Goal: Task Accomplishment & Management: Use online tool/utility

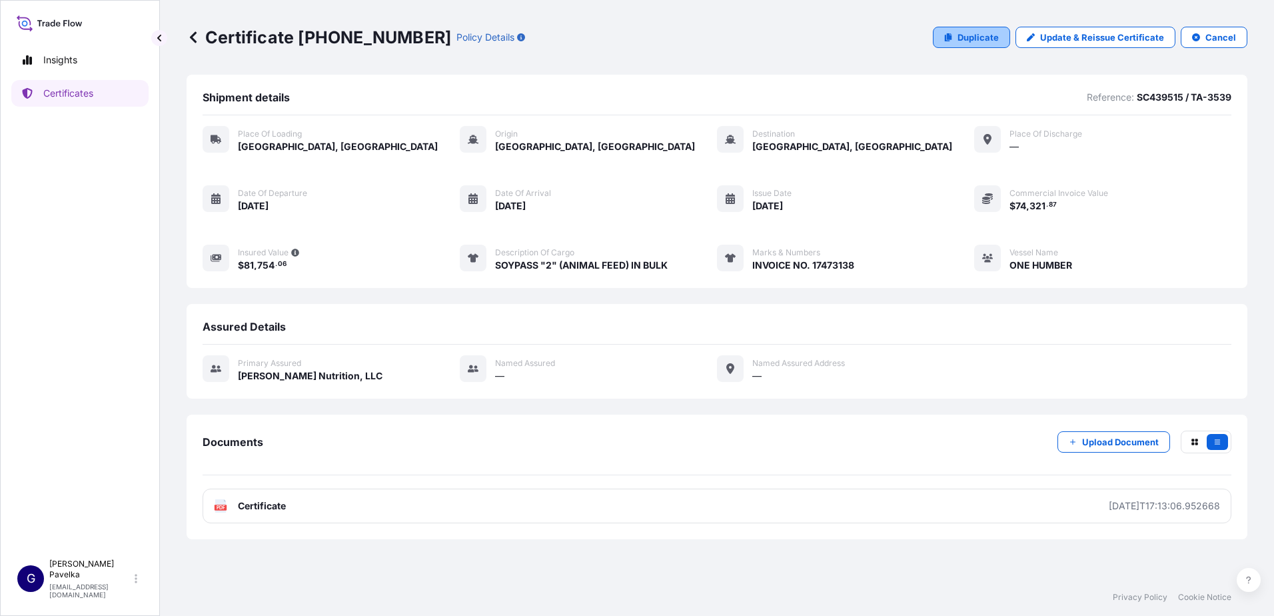
click at [1005, 36] on link "Duplicate" at bounding box center [971, 37] width 77 height 21
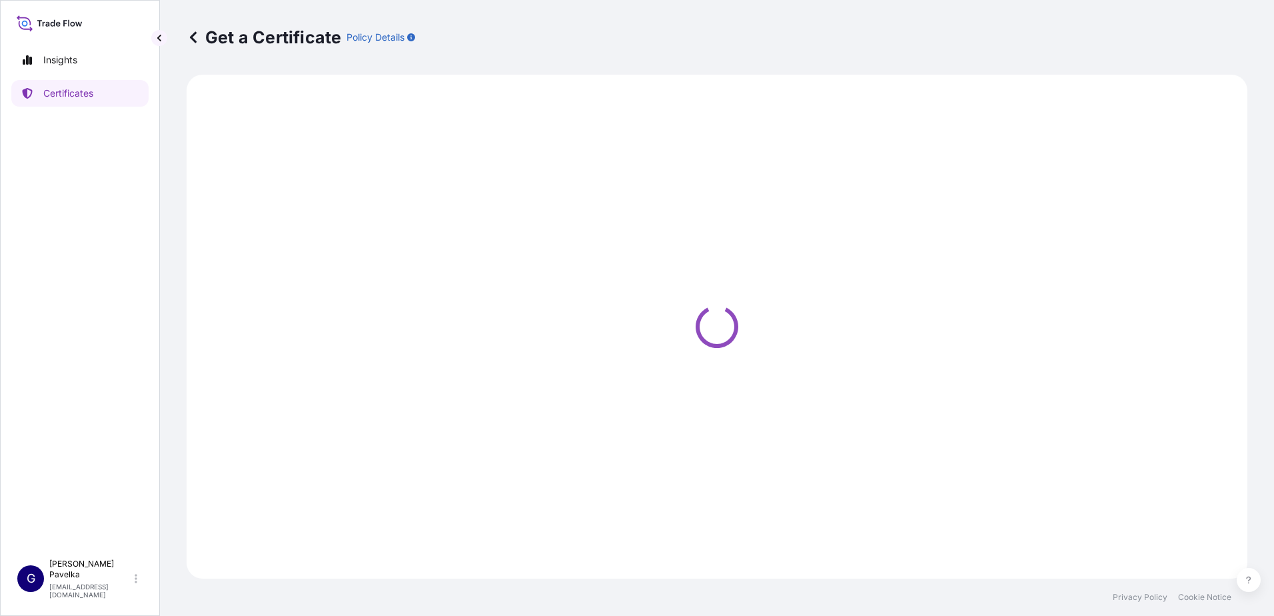
select select "Road / [GEOGRAPHIC_DATA]"
select select "Sea"
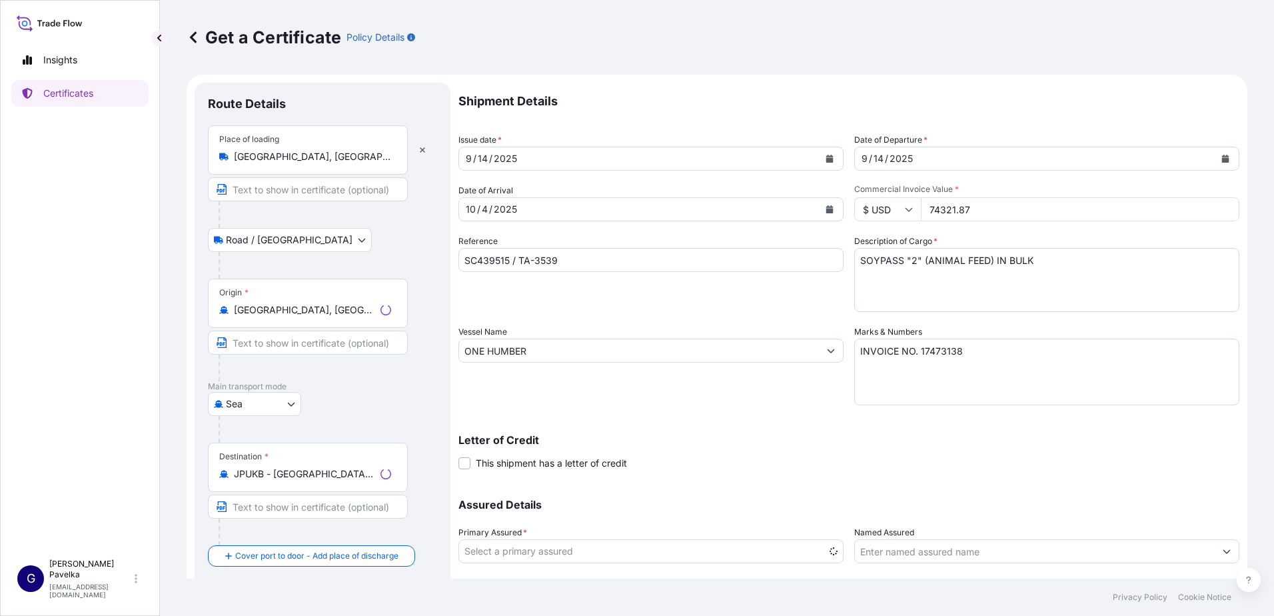
select select "31733"
click at [580, 216] on div "[DATE]" at bounding box center [639, 209] width 360 height 24
click at [819, 205] on button "Calendar" at bounding box center [829, 209] width 21 height 21
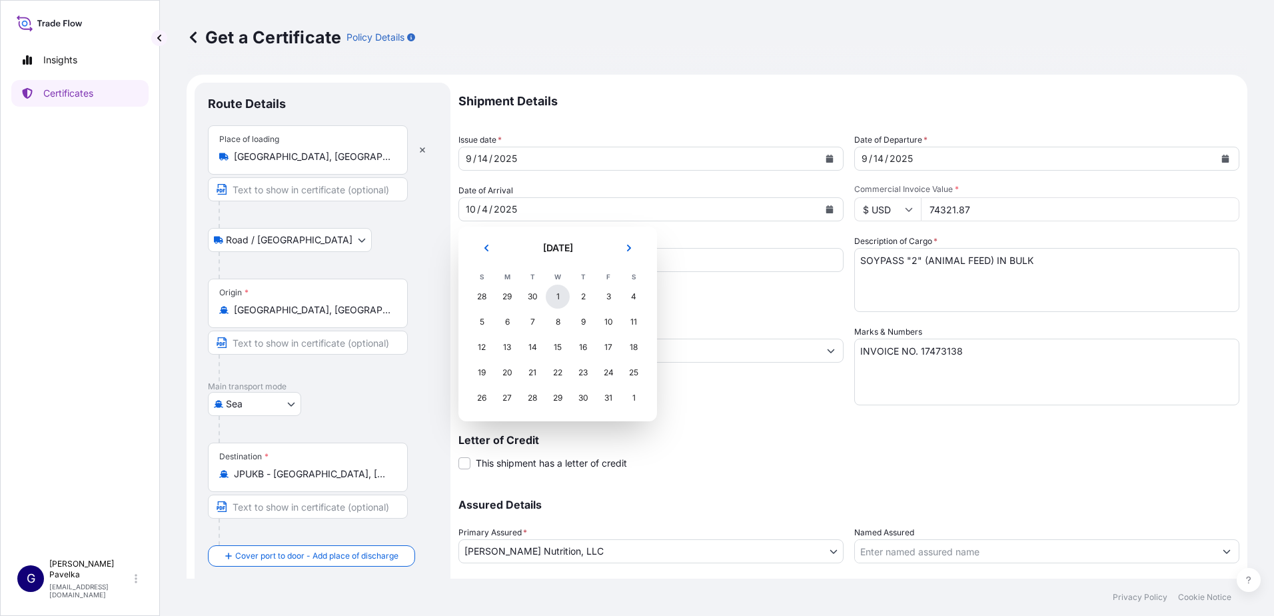
click at [554, 293] on div "1" at bounding box center [558, 296] width 24 height 24
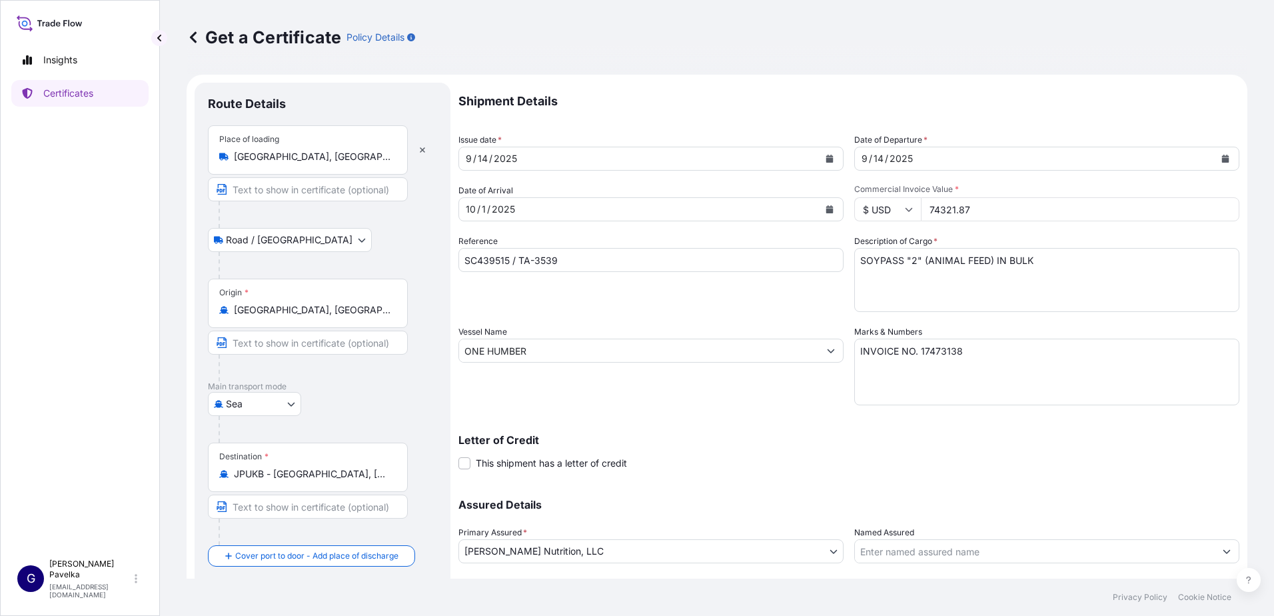
drag, startPoint x: 975, startPoint y: 211, endPoint x: 875, endPoint y: 210, distance: 99.9
click at [869, 210] on div "$ USD 74321.87" at bounding box center [1046, 209] width 385 height 24
type input "79976.34"
click at [508, 257] on input "SC439515 / TA-3539" at bounding box center [650, 260] width 385 height 24
type input "SC440092 / TA-3546"
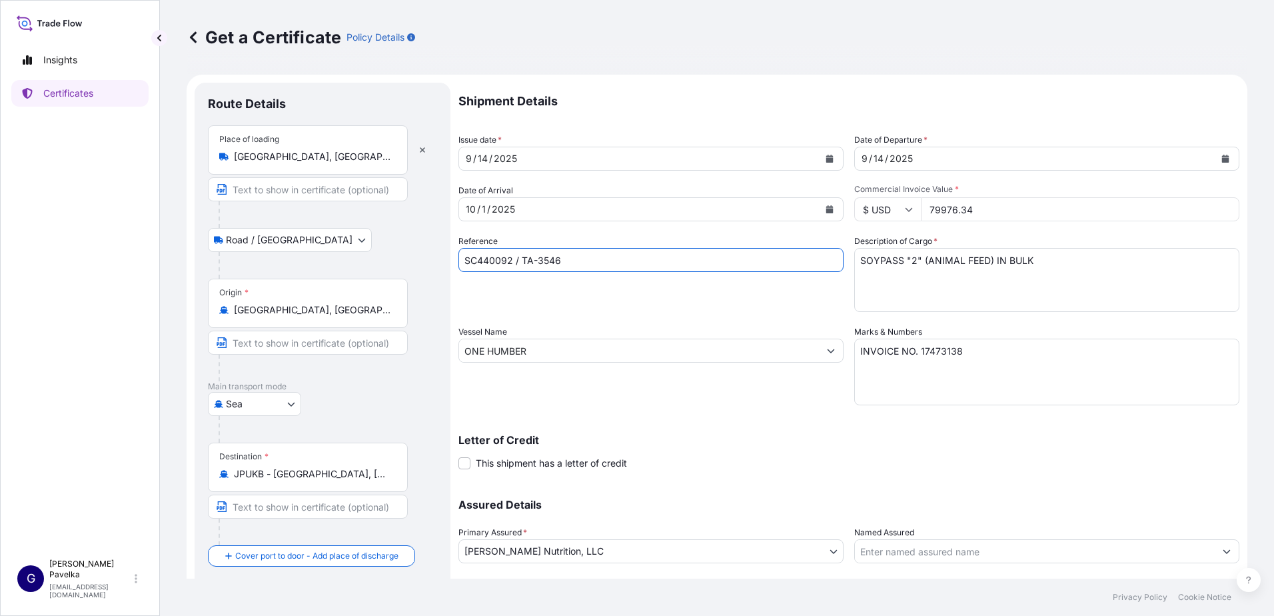
click at [974, 351] on textarea "INVOICE NO. 17473138" at bounding box center [1046, 371] width 385 height 67
type textarea "INVOICE NO. 17473207"
click at [330, 474] on input "JPUKB - [GEOGRAPHIC_DATA], [GEOGRAPHIC_DATA]" at bounding box center [312, 473] width 157 height 13
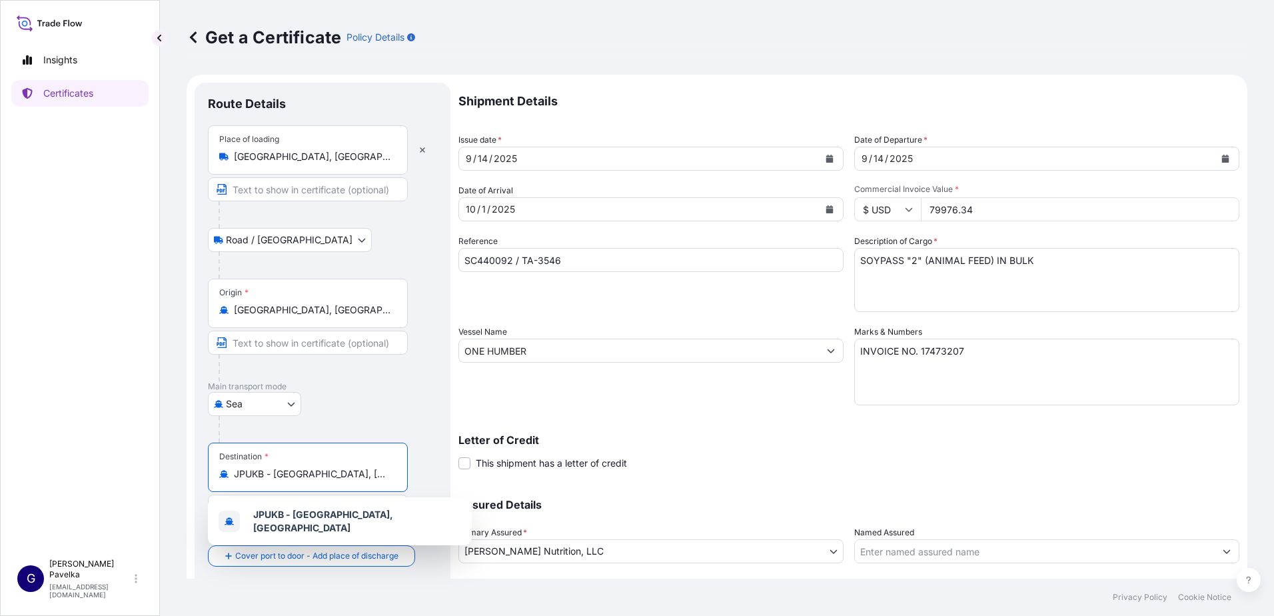
drag, startPoint x: 344, startPoint y: 476, endPoint x: 142, endPoint y: 460, distance: 202.5
click at [142, 460] on div "Insights Certificates G [PERSON_NAME] [EMAIL_ADDRESS][DOMAIN_NAME] Get a Certif…" at bounding box center [637, 308] width 1274 height 616
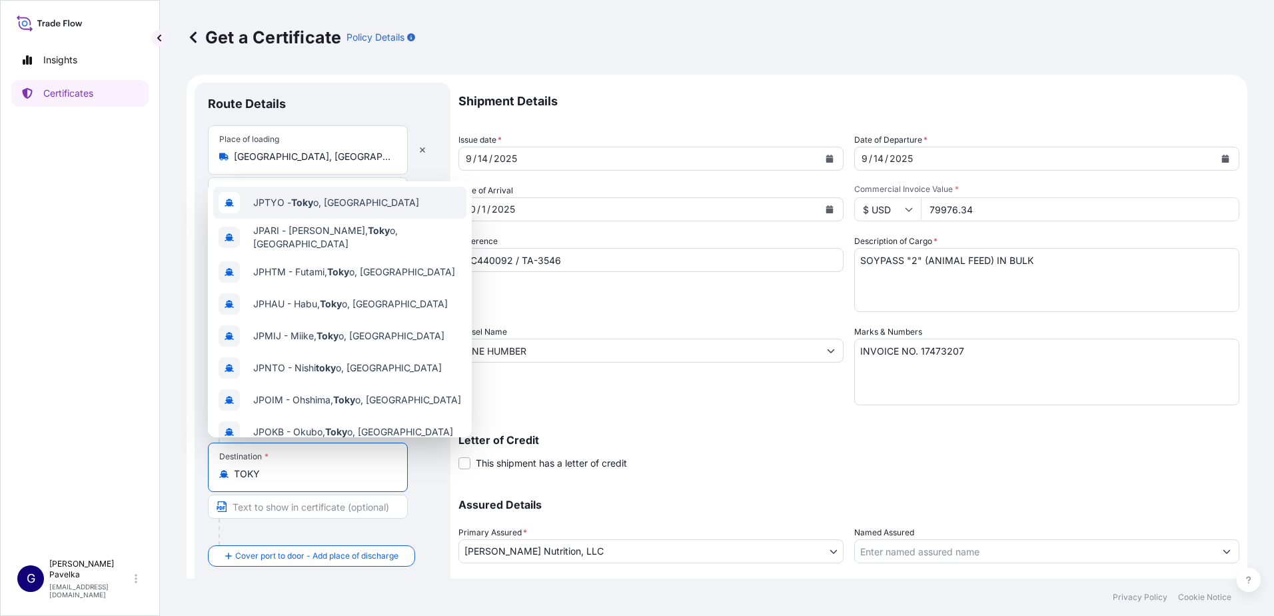
click at [344, 196] on span "JPTYO - Toky o, [GEOGRAPHIC_DATA]" at bounding box center [336, 202] width 166 height 13
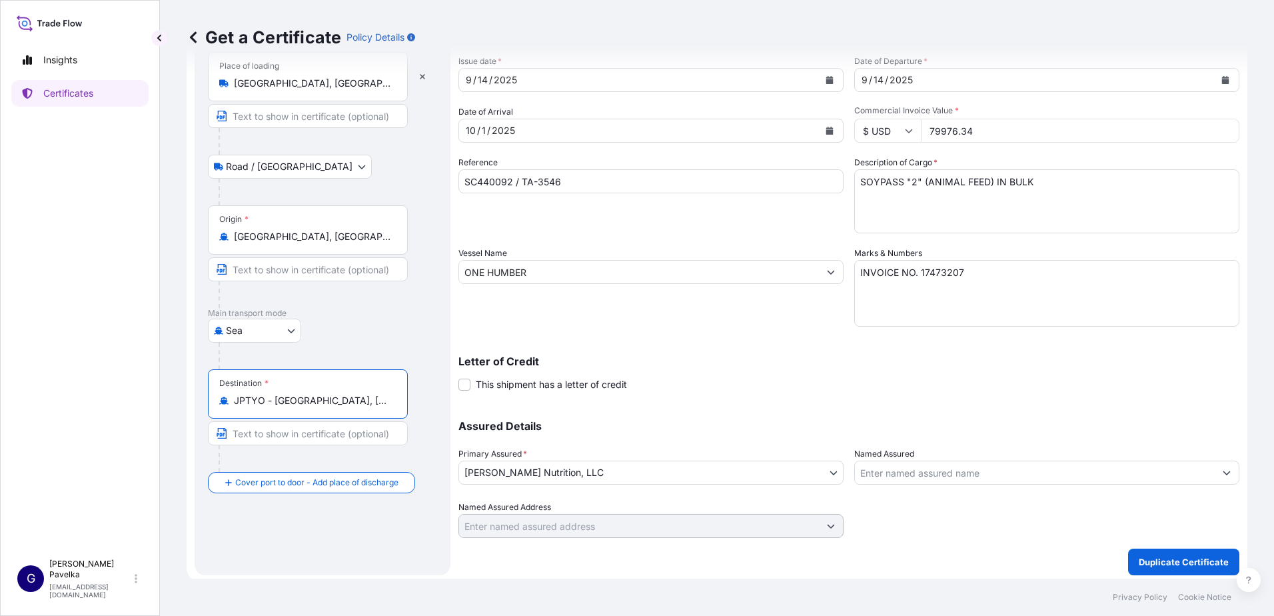
scroll to position [83, 0]
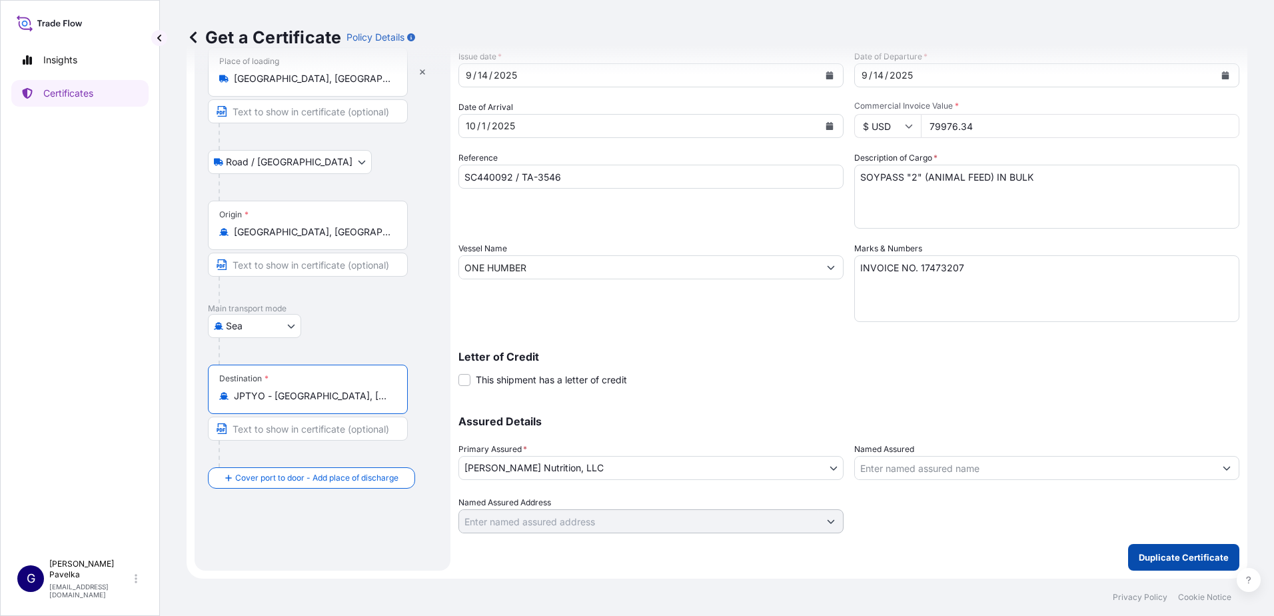
type input "JPTYO - [GEOGRAPHIC_DATA], [GEOGRAPHIC_DATA]"
click at [1188, 557] on p "Duplicate Certificate" at bounding box center [1184, 556] width 90 height 13
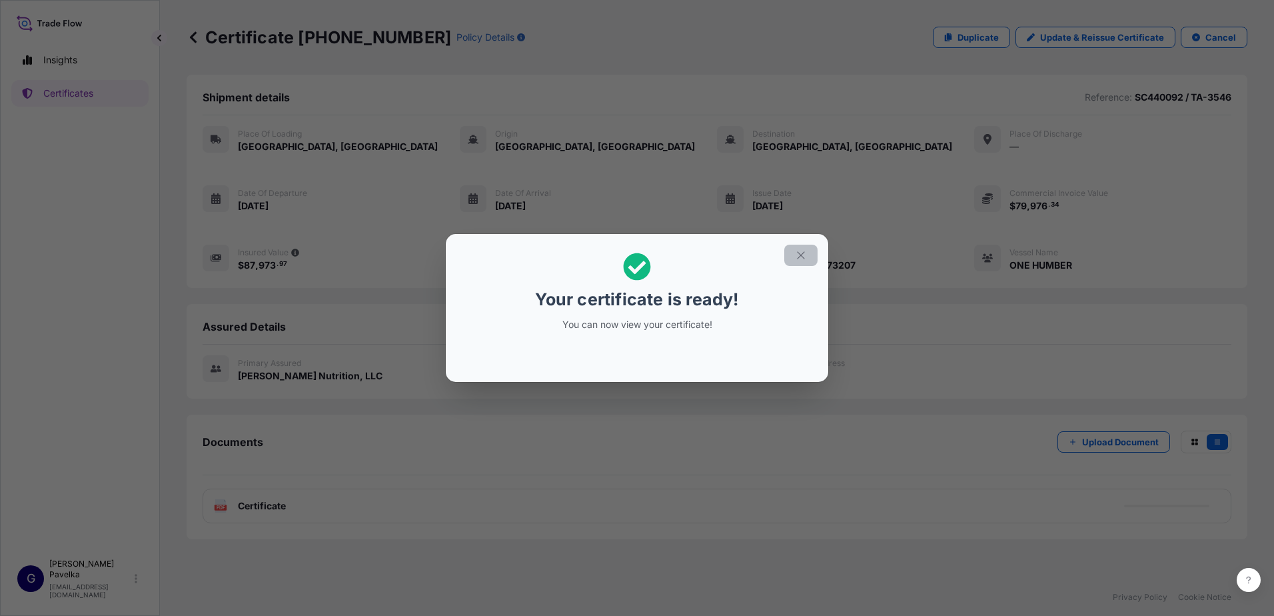
click at [800, 254] on icon "button" at bounding box center [801, 255] width 12 height 12
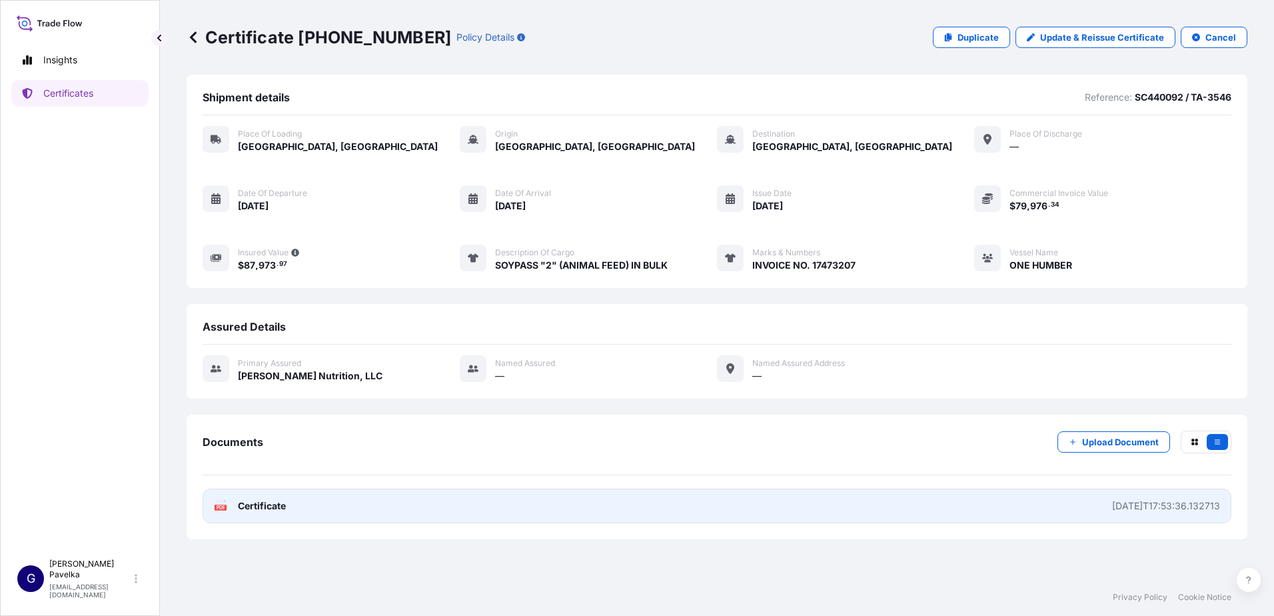
click at [273, 508] on span "Certificate" at bounding box center [262, 505] width 48 height 13
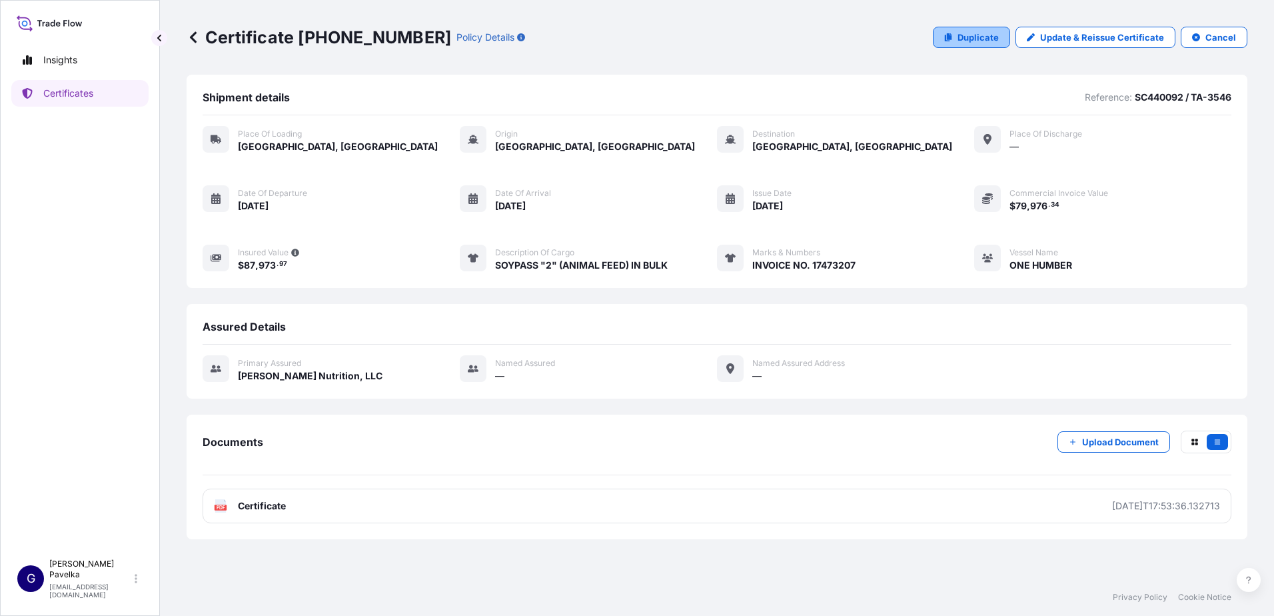
click at [983, 42] on p "Duplicate" at bounding box center [977, 37] width 41 height 13
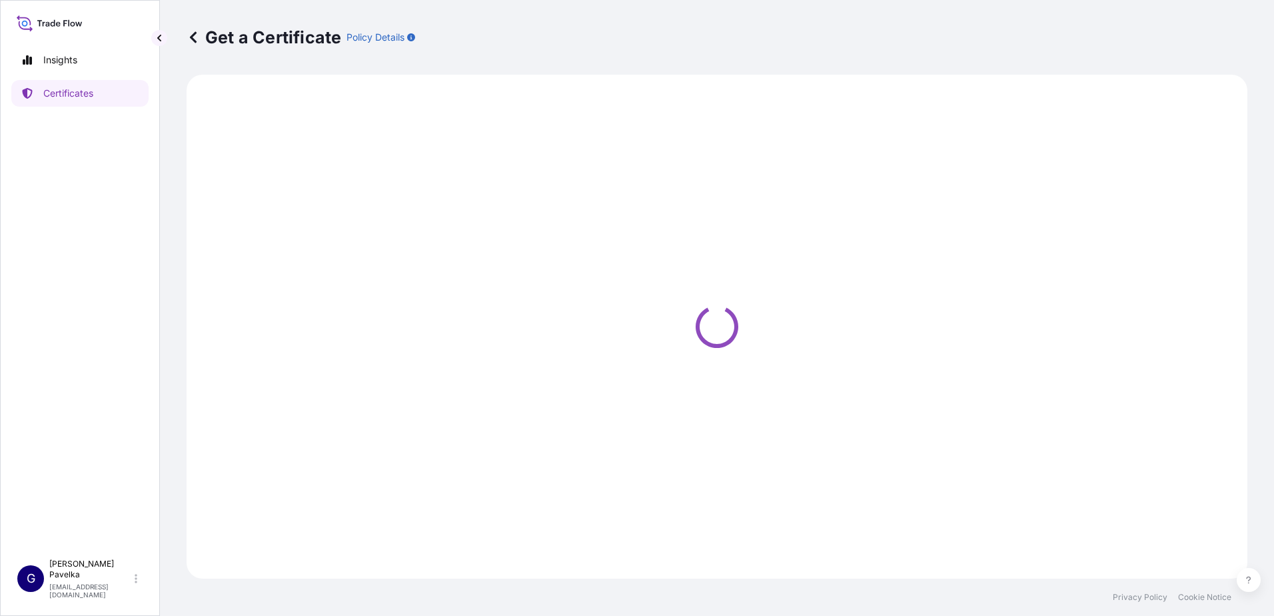
select select "Road / [GEOGRAPHIC_DATA]"
select select "Sea"
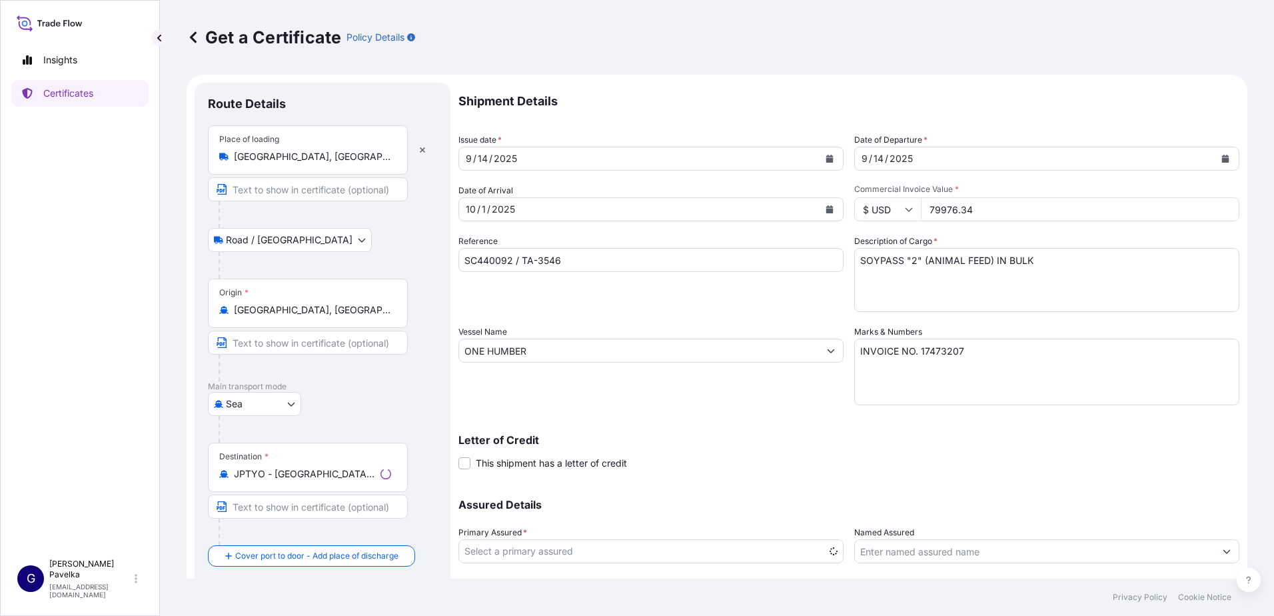
select select "31733"
click at [566, 213] on div "[DATE]" at bounding box center [639, 209] width 360 height 24
click at [826, 210] on icon "Calendar" at bounding box center [829, 209] width 7 height 8
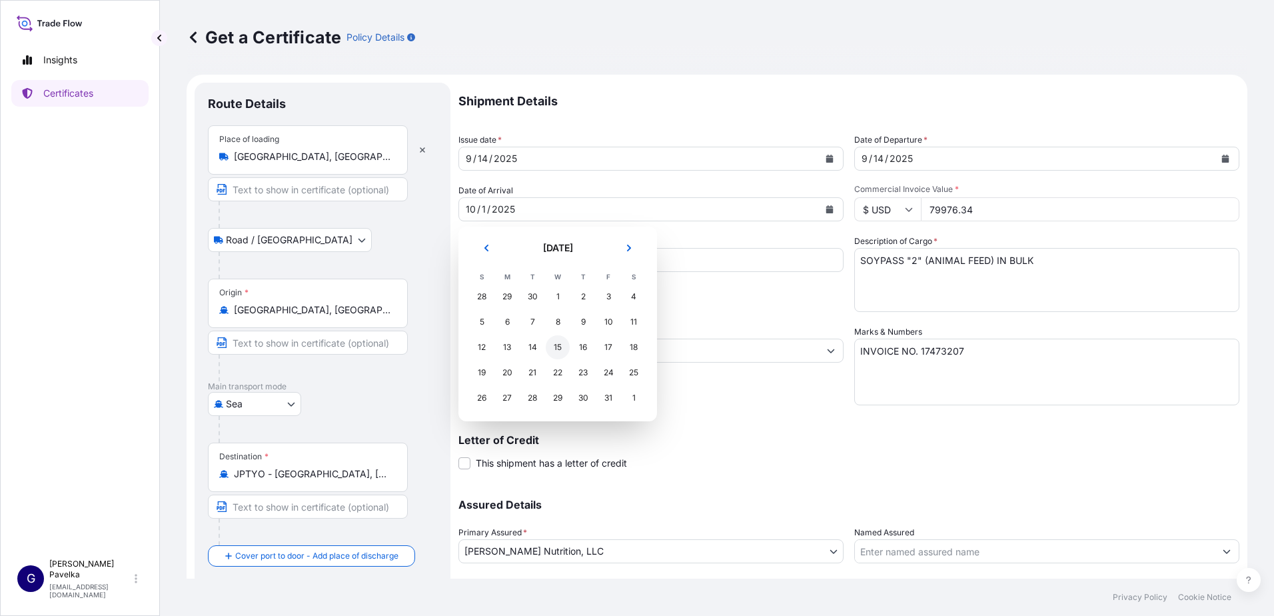
click at [557, 344] on div "15" at bounding box center [558, 347] width 24 height 24
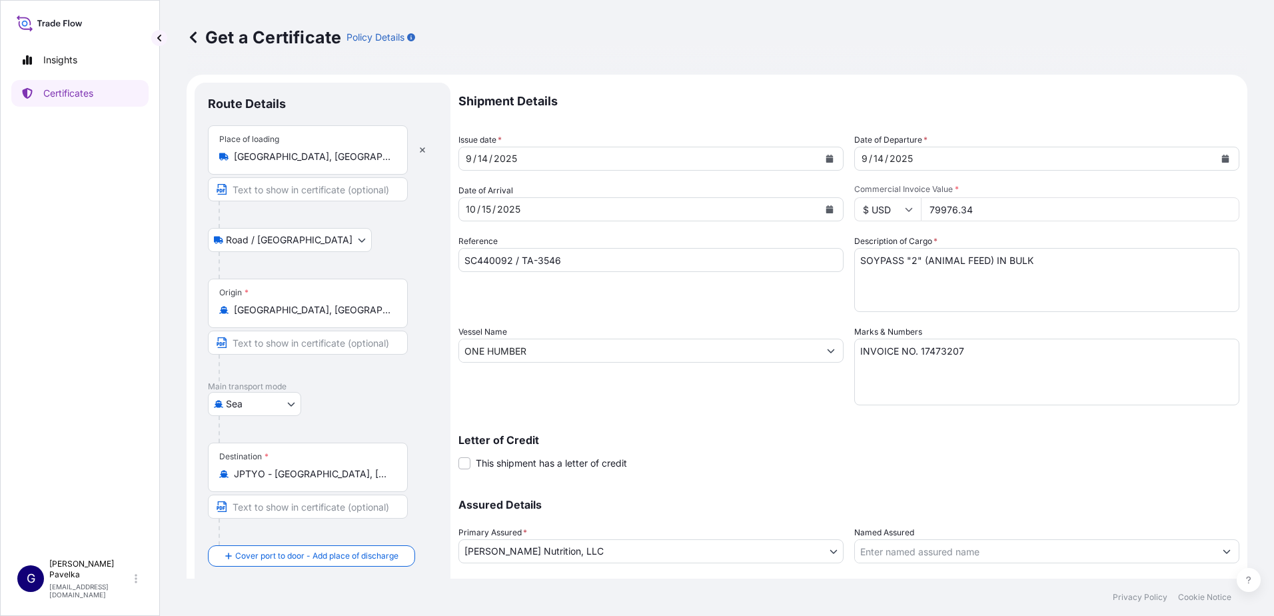
drag, startPoint x: 996, startPoint y: 206, endPoint x: 870, endPoint y: 207, distance: 125.9
click at [871, 207] on div "$ USD 79976.34" at bounding box center [1046, 209] width 385 height 24
type input "84911.22"
click at [984, 349] on textarea "INVOICE NO. 17473207" at bounding box center [1046, 371] width 385 height 67
type textarea "INVOICE NO. 17473225"
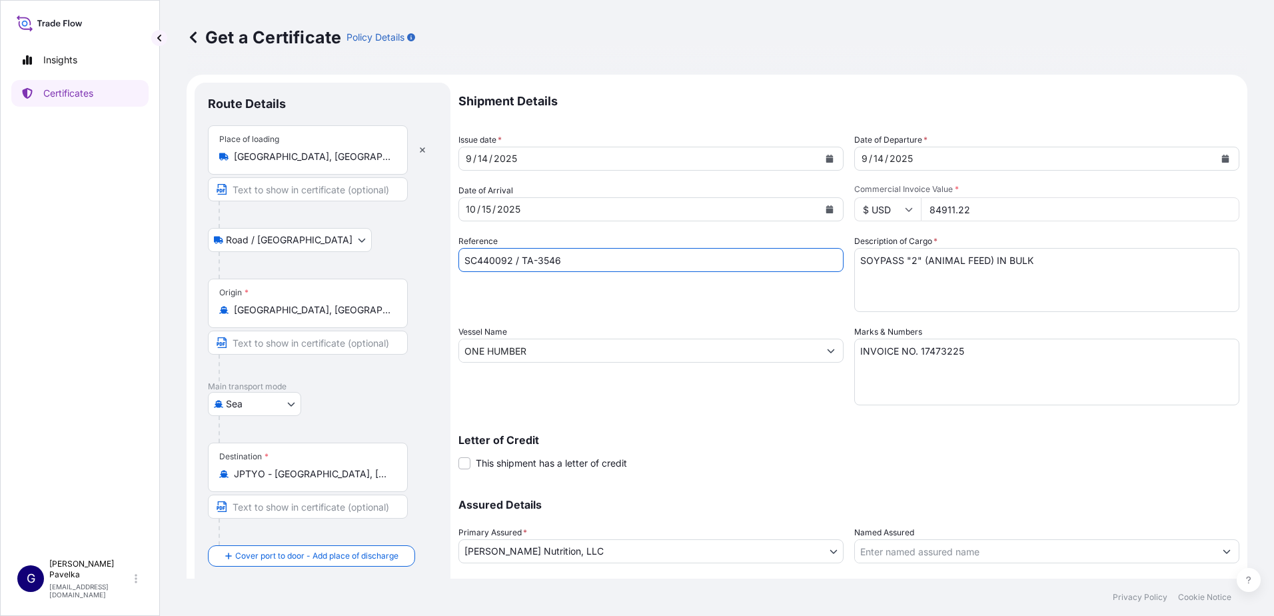
click at [511, 258] on input "SC440092 / TA-3546" at bounding box center [650, 260] width 385 height 24
click at [563, 266] on input "SC440348 / TA-3546" at bounding box center [650, 260] width 385 height 24
type input "SC440348 / TA-3548"
click at [312, 480] on div "Destination * JPTYO - [GEOGRAPHIC_DATA], [GEOGRAPHIC_DATA]" at bounding box center [308, 466] width 200 height 49
click at [312, 480] on input "JPTYO - [GEOGRAPHIC_DATA], [GEOGRAPHIC_DATA]" at bounding box center [312, 473] width 157 height 13
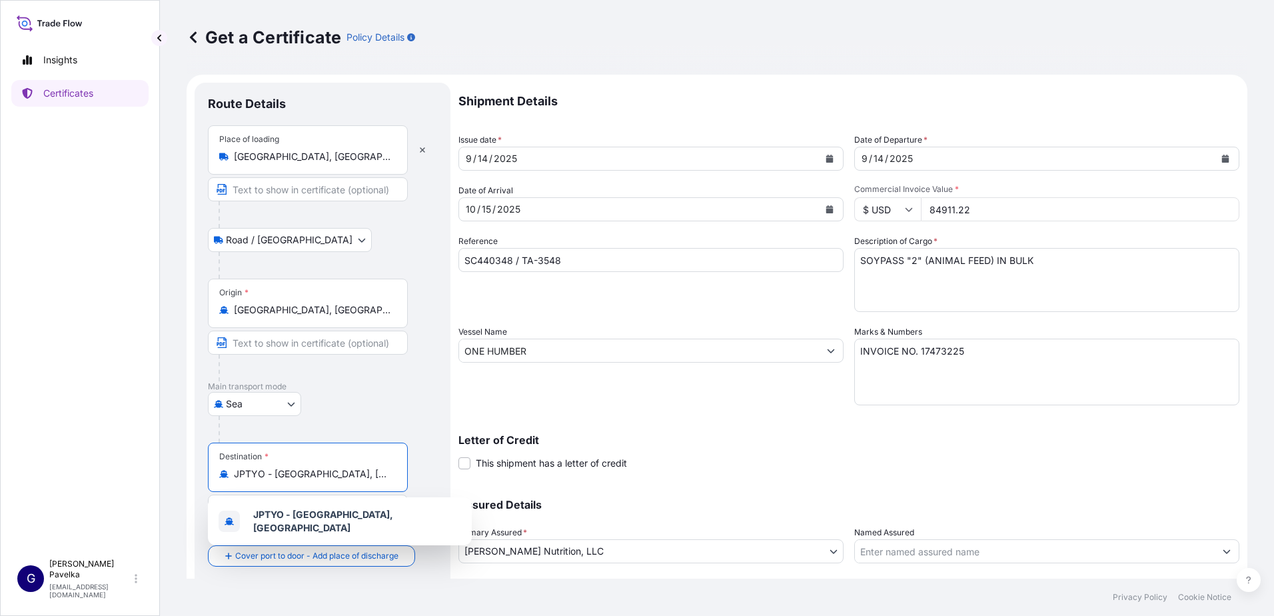
drag, startPoint x: 305, startPoint y: 470, endPoint x: 1, endPoint y: 460, distance: 303.9
click at [0, 462] on html "1 option available. Insights Certificates G [PERSON_NAME] [EMAIL_ADDRESS][DOMAI…" at bounding box center [637, 308] width 1274 height 616
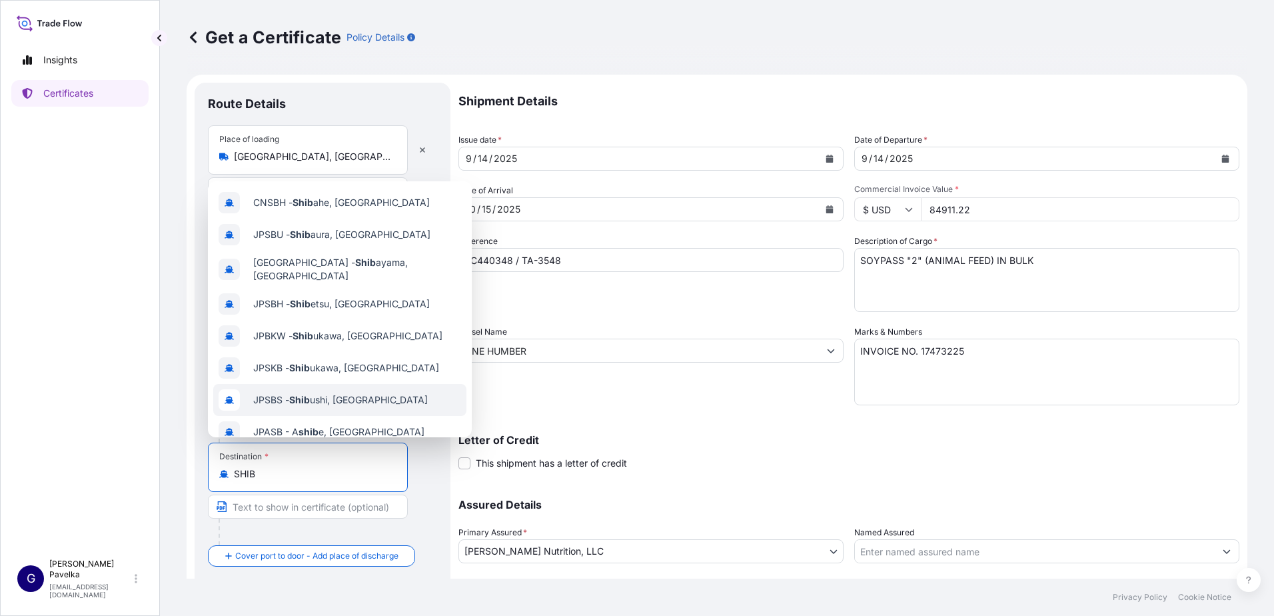
click at [330, 384] on div "JPSBS - Shib ushi, [GEOGRAPHIC_DATA]" at bounding box center [339, 400] width 253 height 32
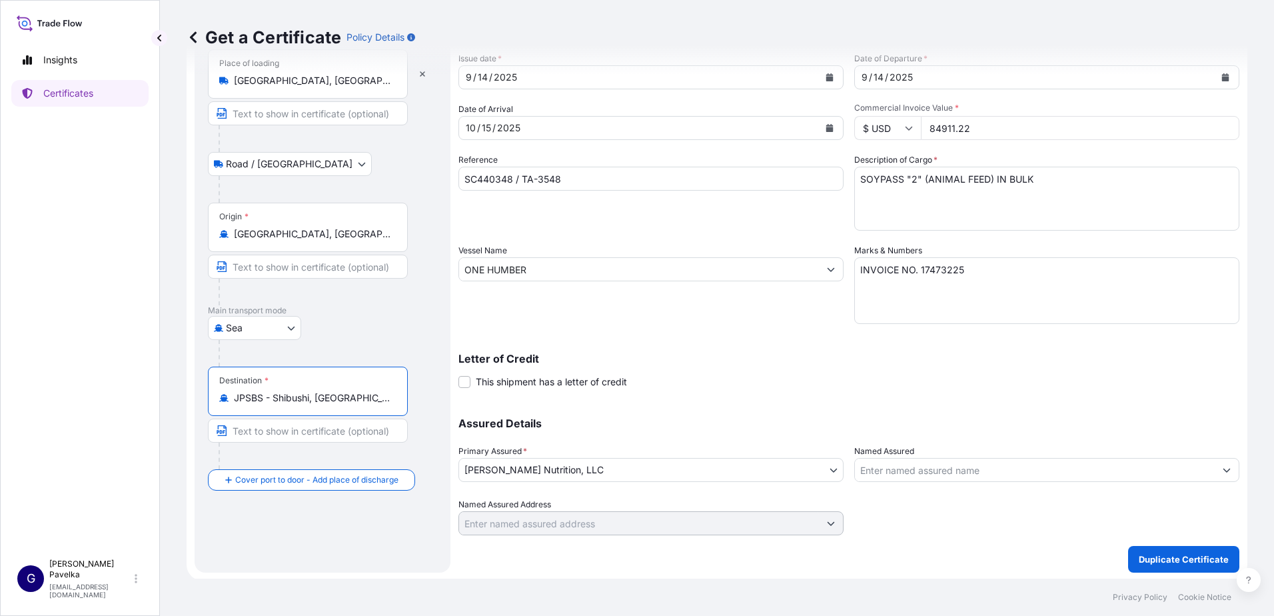
scroll to position [83, 0]
type input "JPSBS - Shibushi, [GEOGRAPHIC_DATA]"
click at [1151, 555] on p "Duplicate Certificate" at bounding box center [1184, 556] width 90 height 13
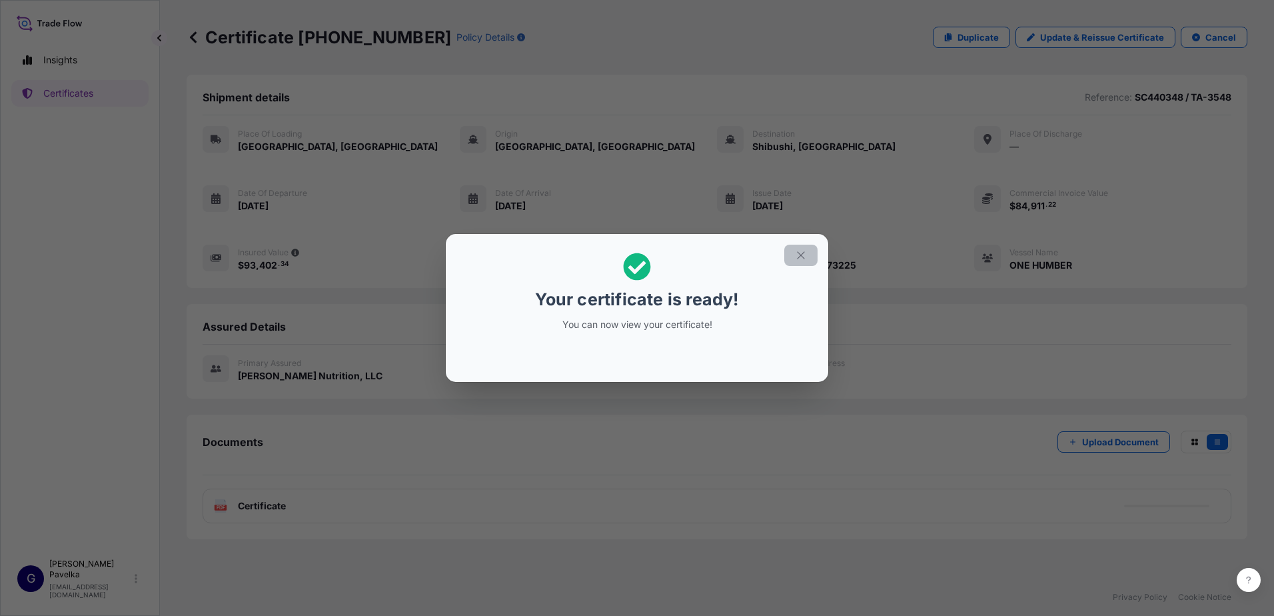
click at [796, 252] on icon "button" at bounding box center [801, 255] width 12 height 12
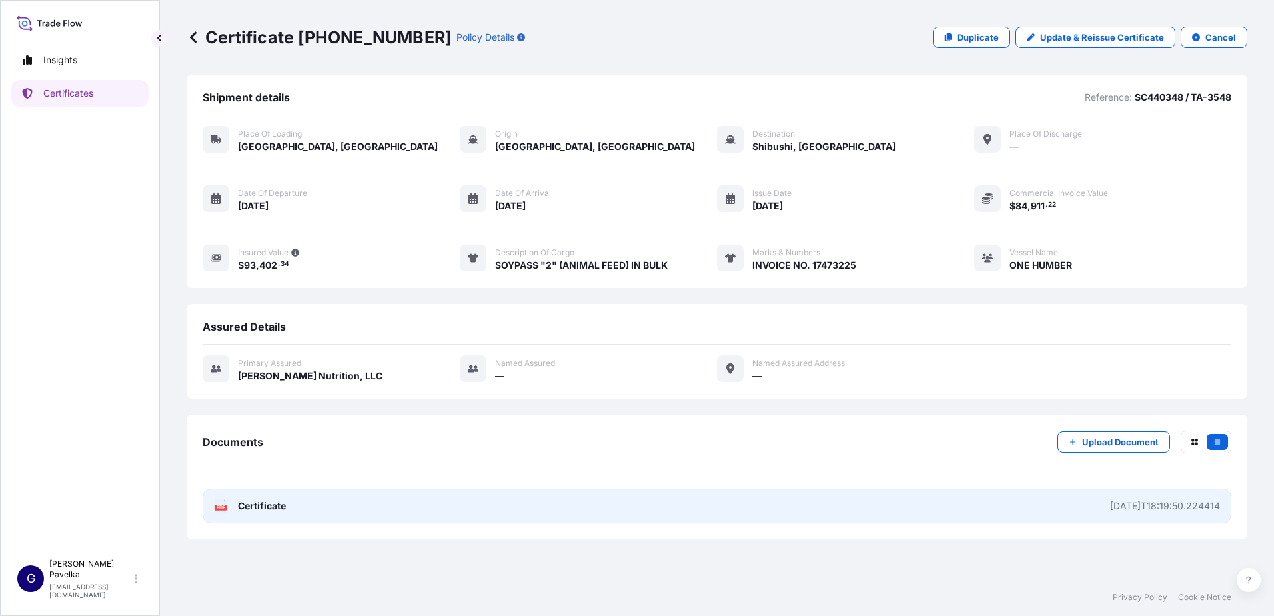
click at [268, 506] on span "Certificate" at bounding box center [262, 505] width 48 height 13
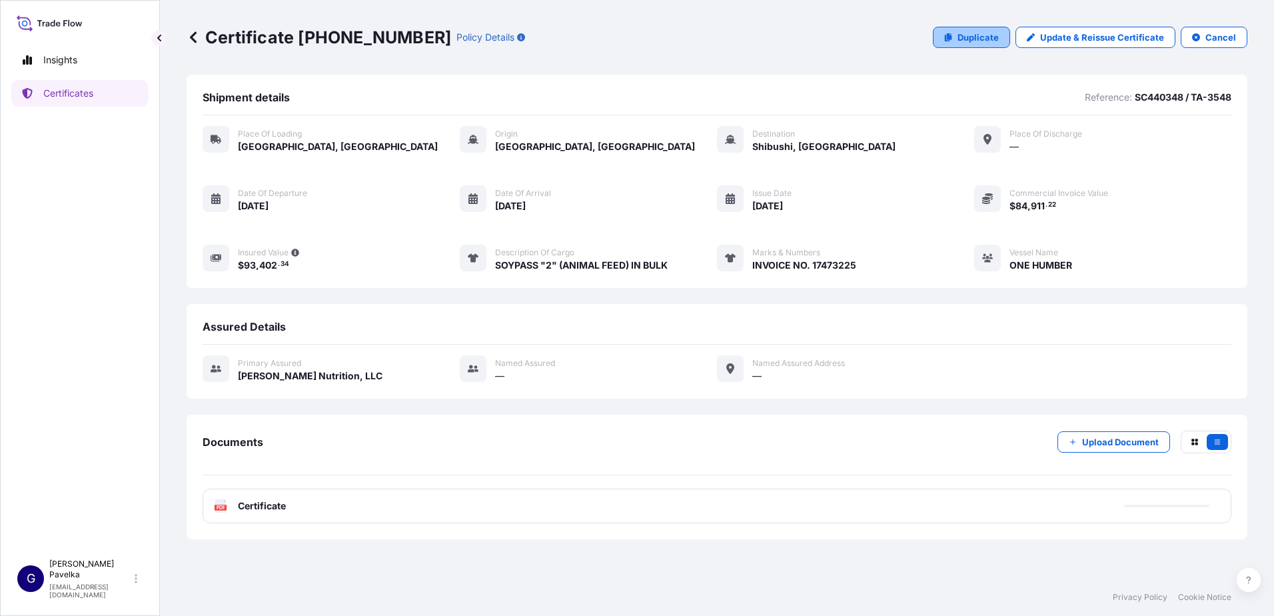
click at [980, 37] on p "Duplicate" at bounding box center [977, 37] width 41 height 13
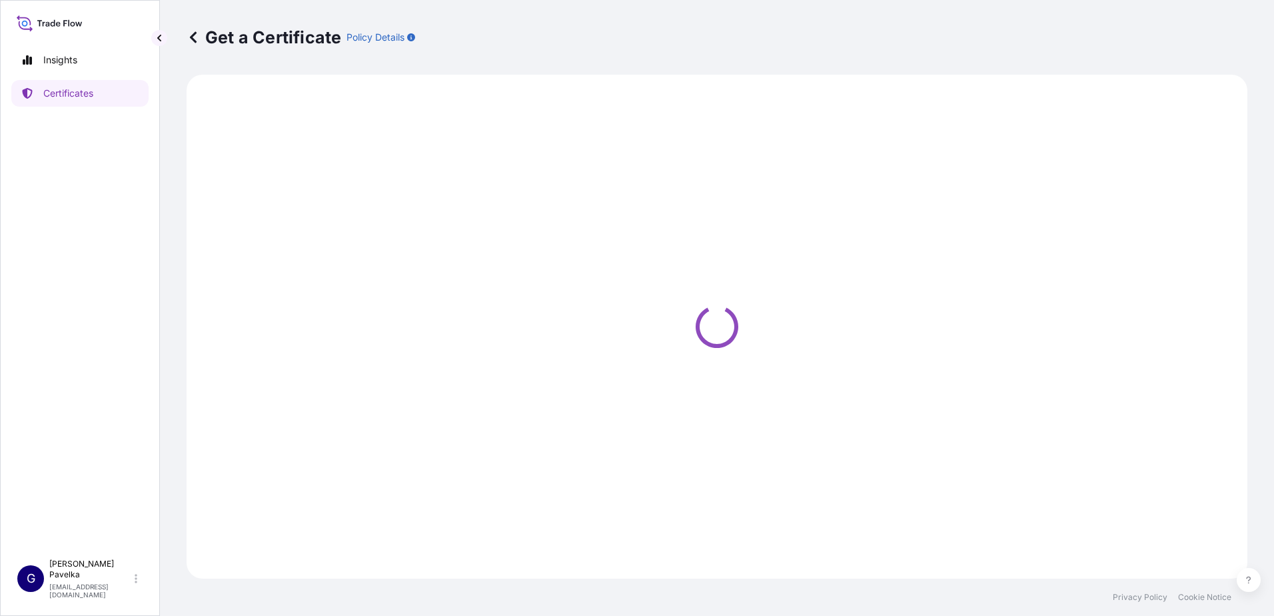
select select "Road / [GEOGRAPHIC_DATA]"
select select "Sea"
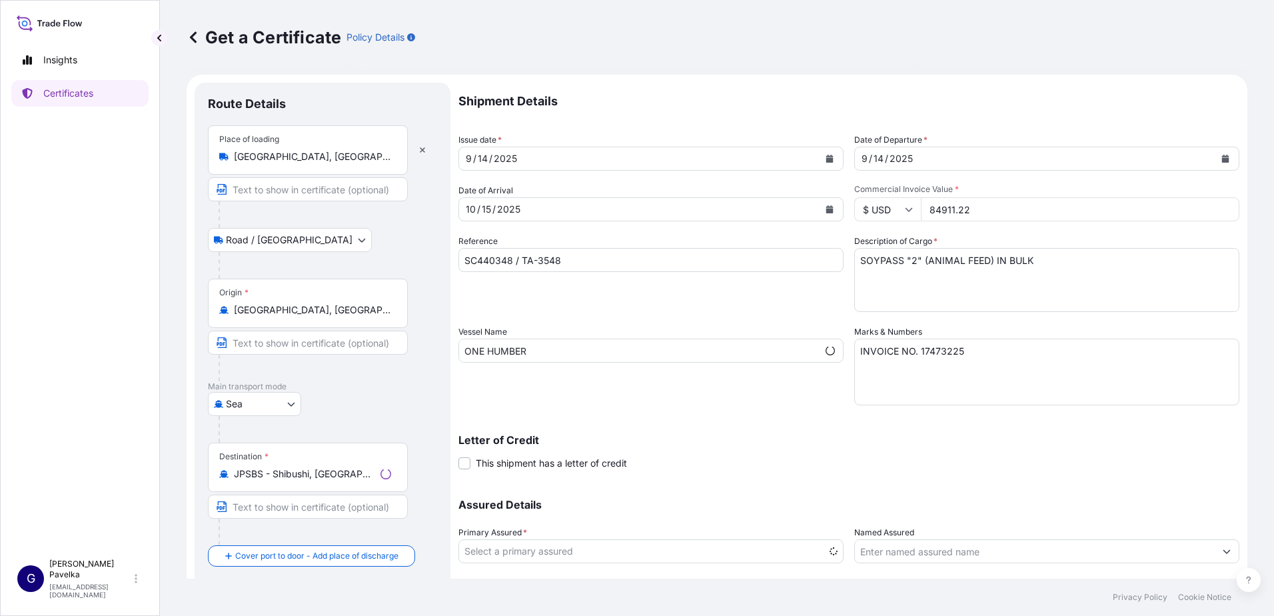
select select "31733"
click at [498, 203] on div "2025" at bounding box center [509, 209] width 26 height 16
click at [825, 209] on icon "Calendar" at bounding box center [829, 209] width 8 height 8
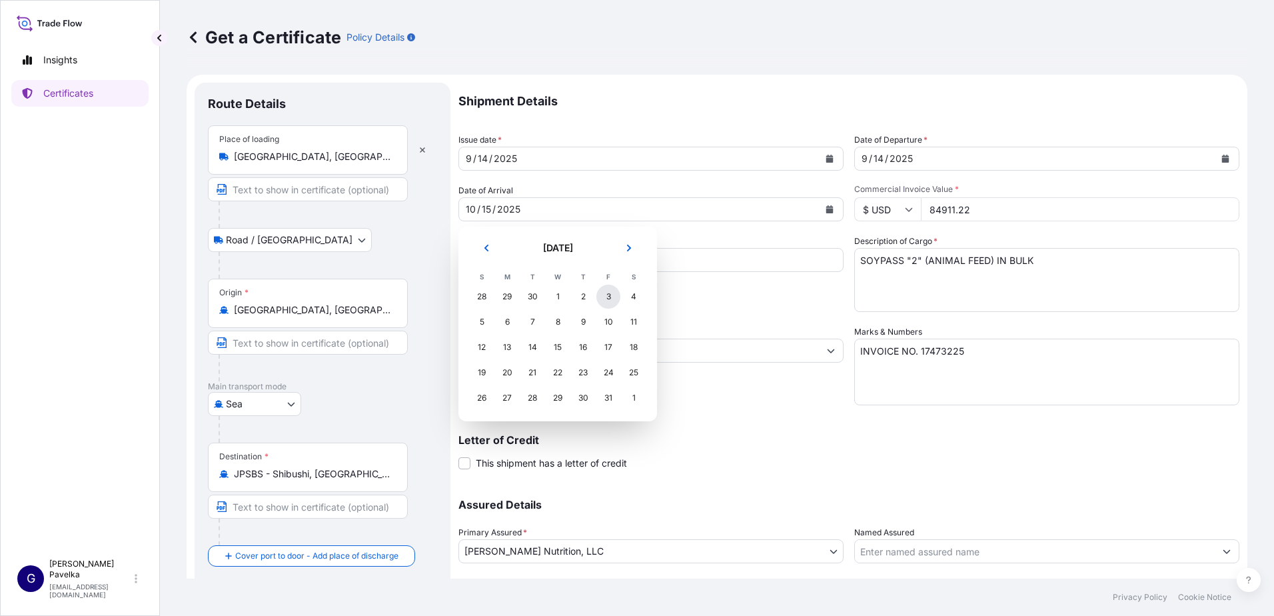
click at [616, 296] on div "3" at bounding box center [608, 296] width 24 height 24
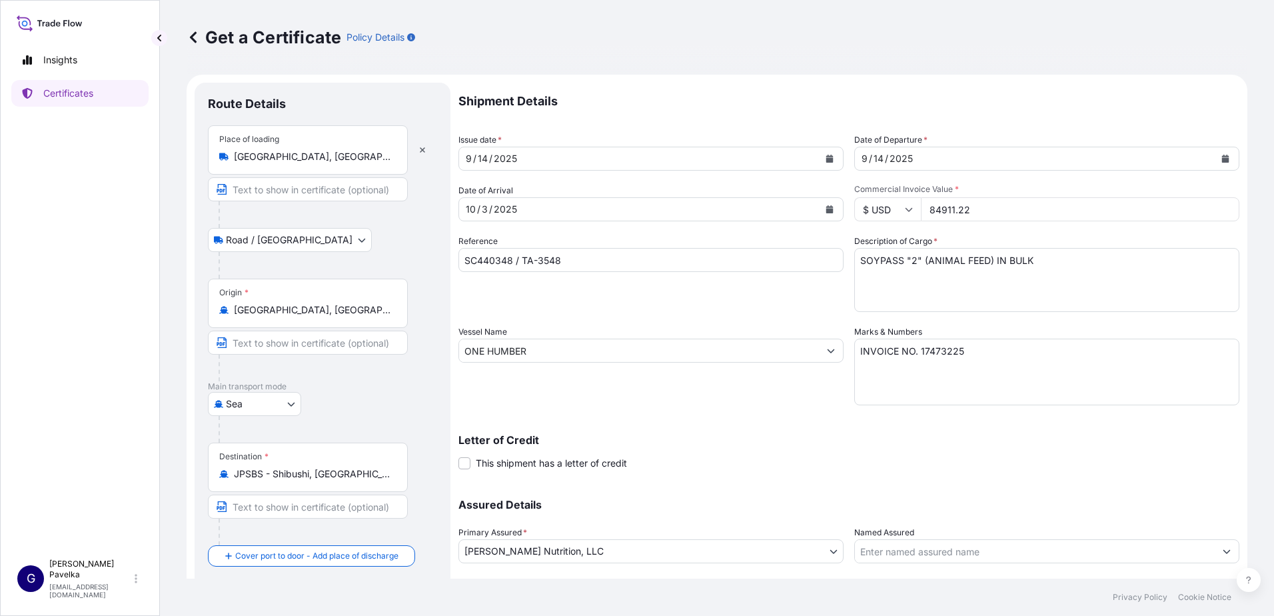
drag, startPoint x: 976, startPoint y: 214, endPoint x: 823, endPoint y: 201, distance: 153.7
click at [821, 201] on div "Shipment Details Issue date * [DATE] Date of Departure * [DATE] Date of Arrival…" at bounding box center [848, 350] width 781 height 534
type input "80890.70"
click at [507, 258] on input "SC440348 / TA-3548" at bounding box center [650, 260] width 385 height 24
type input "SC439512 / TA-3536"
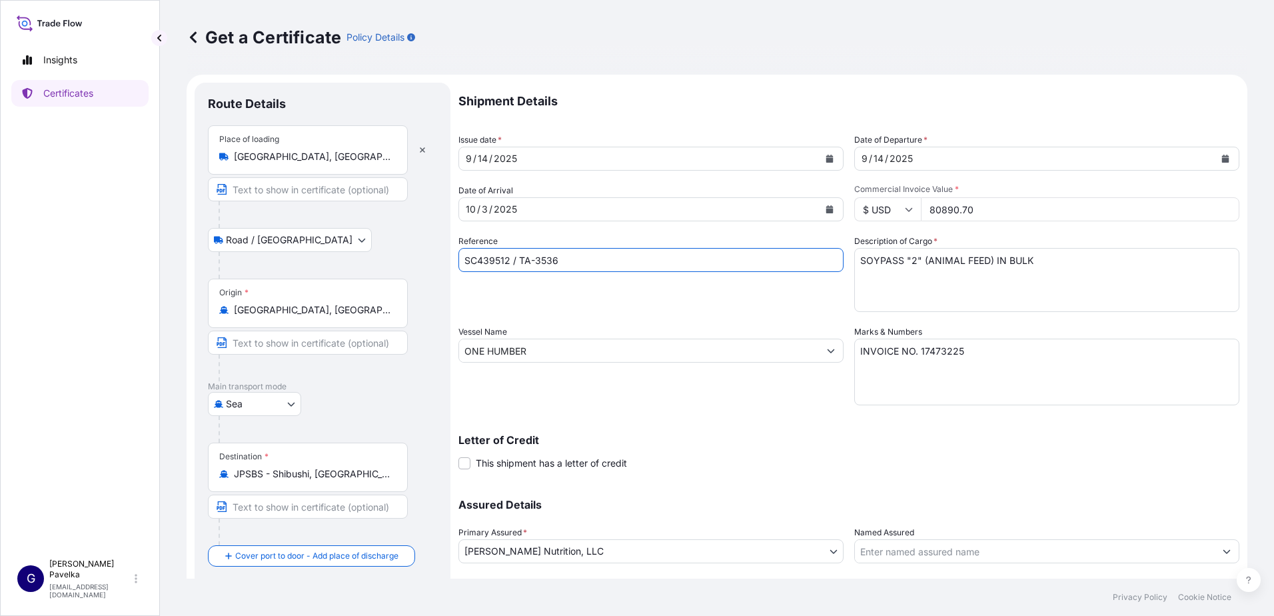
click at [983, 352] on textarea "INVOICE NO. 17473225" at bounding box center [1046, 371] width 385 height 67
type textarea "INVOICE NO. 17473238"
click at [303, 480] on input "JPSBS - Shibushi, [GEOGRAPHIC_DATA]" at bounding box center [312, 473] width 157 height 13
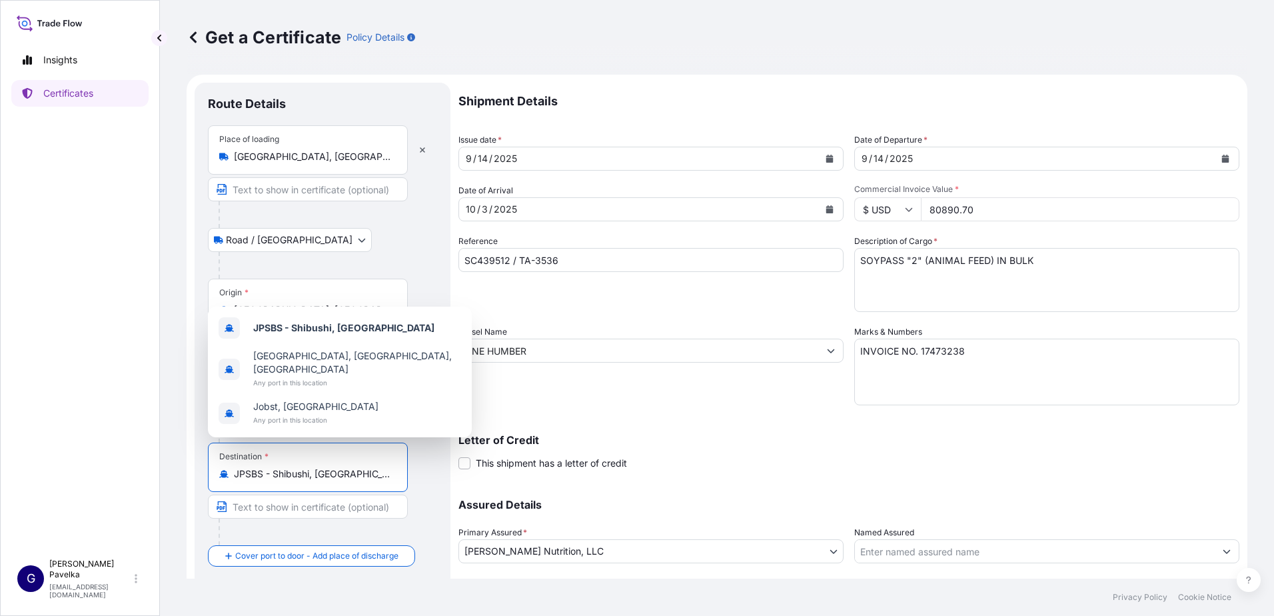
drag, startPoint x: 345, startPoint y: 478, endPoint x: 126, endPoint y: 446, distance: 221.5
click at [126, 446] on div "Insights Certificates G [PERSON_NAME] [EMAIL_ADDRESS][DOMAIN_NAME] Get a Certif…" at bounding box center [637, 308] width 1274 height 616
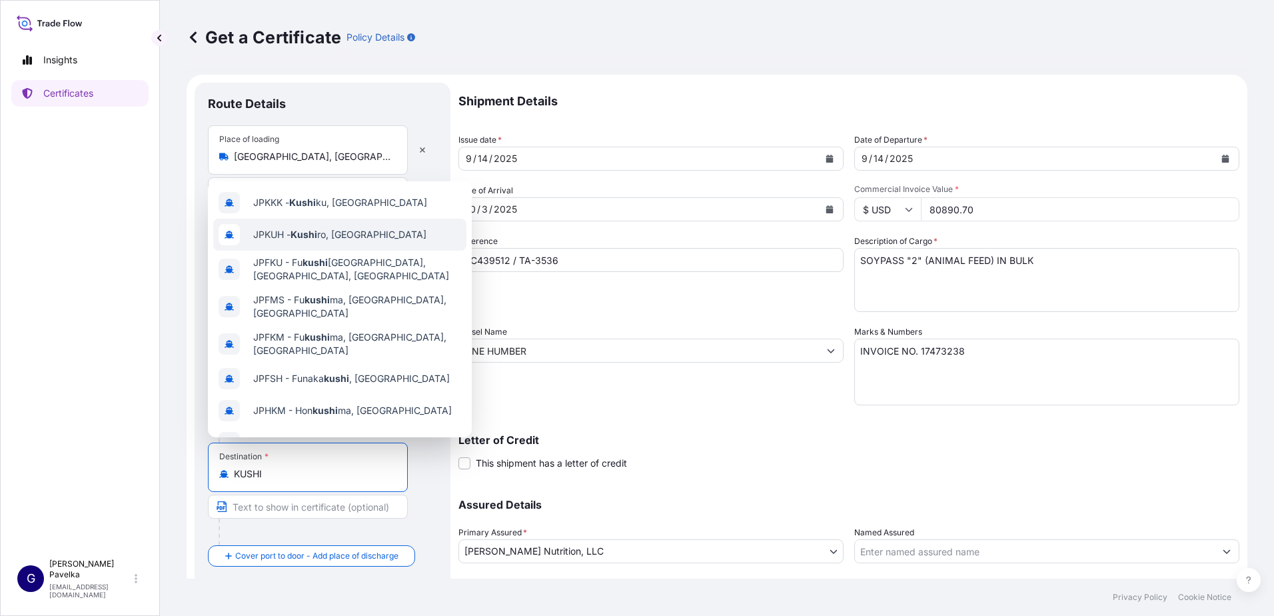
click at [364, 231] on div "JPKUH - Kushi ro, [GEOGRAPHIC_DATA]" at bounding box center [339, 235] width 253 height 32
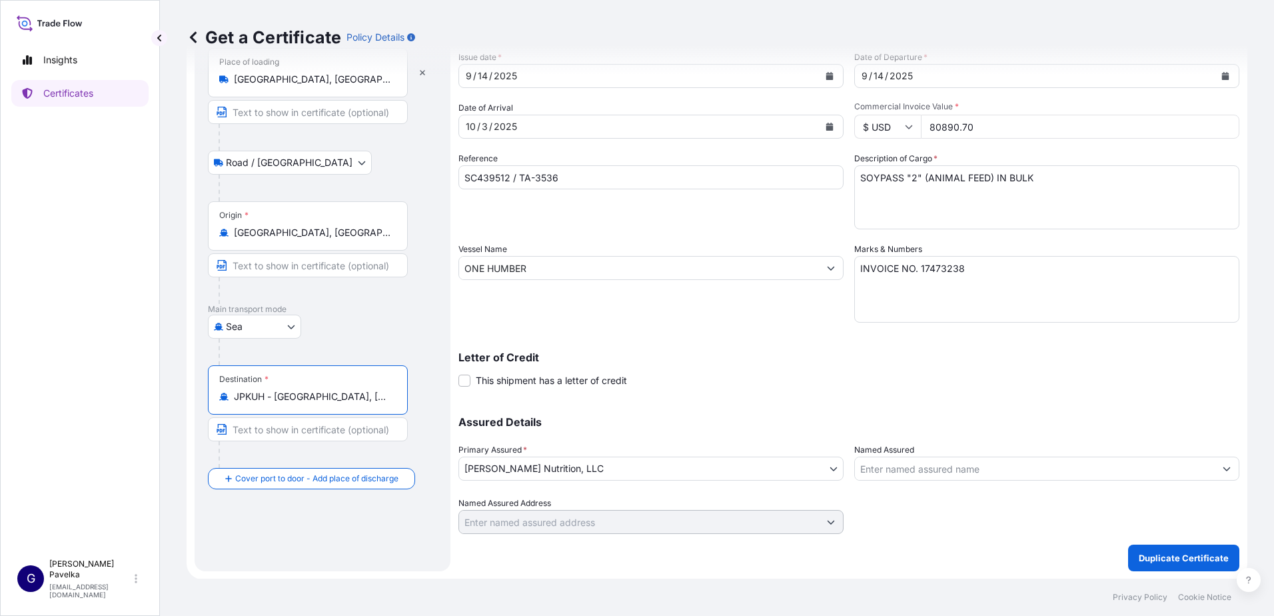
scroll to position [83, 0]
type input "JPKUH - [GEOGRAPHIC_DATA], [GEOGRAPHIC_DATA]"
click at [1148, 558] on p "Duplicate Certificate" at bounding box center [1184, 556] width 90 height 13
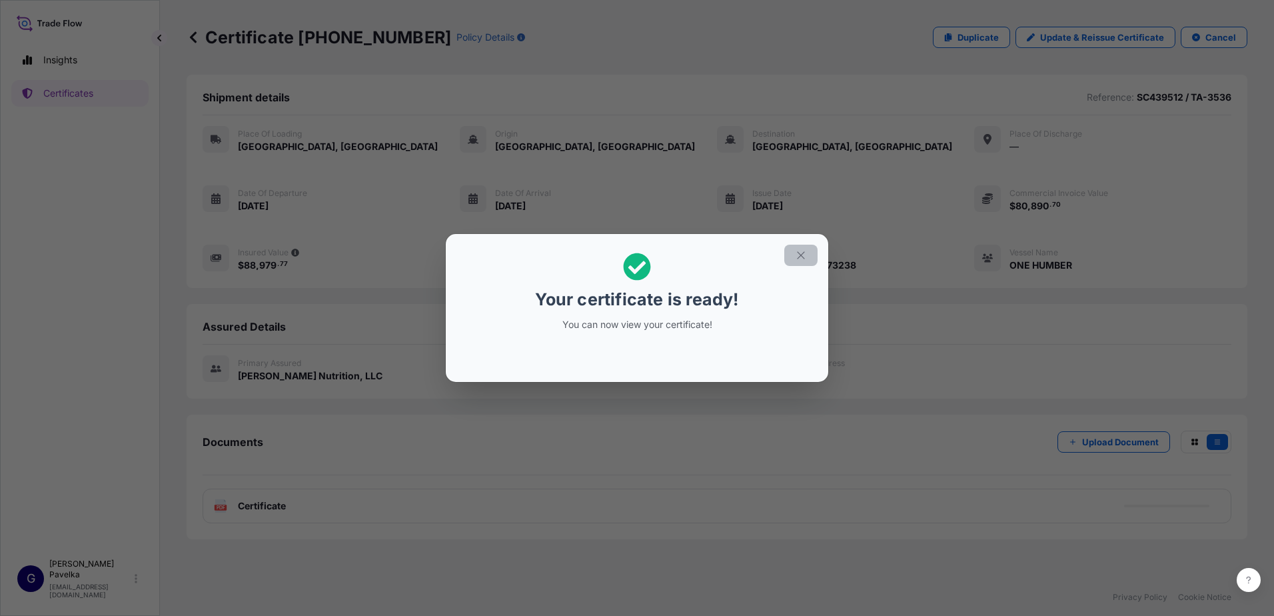
click at [801, 256] on icon "button" at bounding box center [801, 255] width 12 height 12
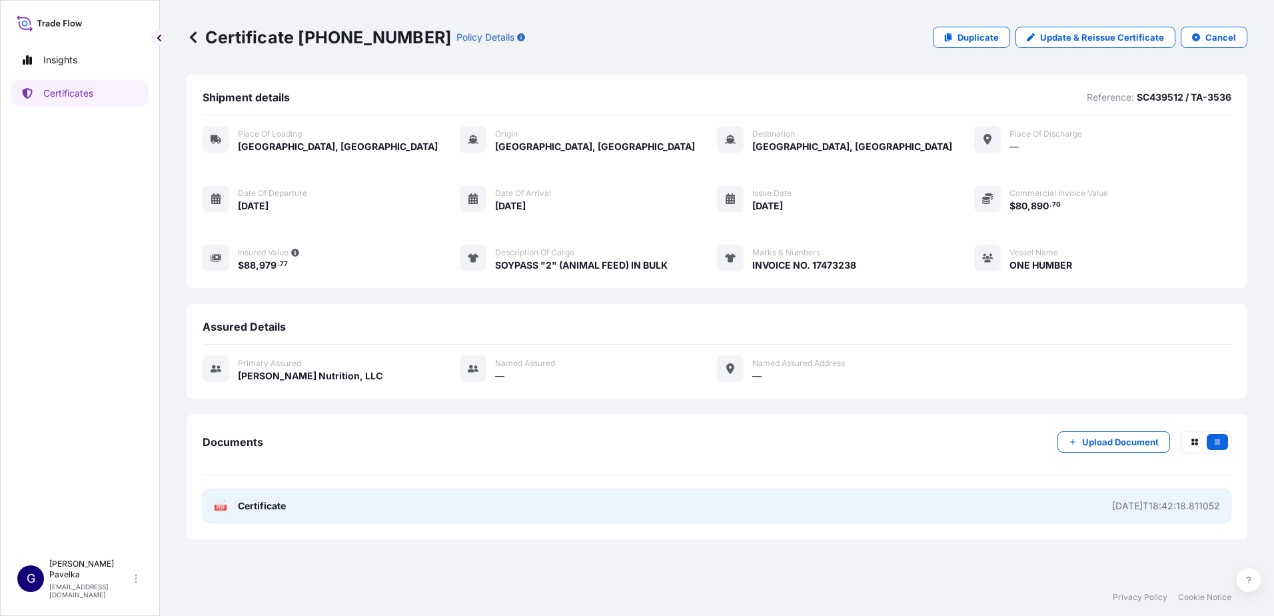
click at [271, 503] on span "Certificate" at bounding box center [262, 505] width 48 height 13
